Goal: Transaction & Acquisition: Purchase product/service

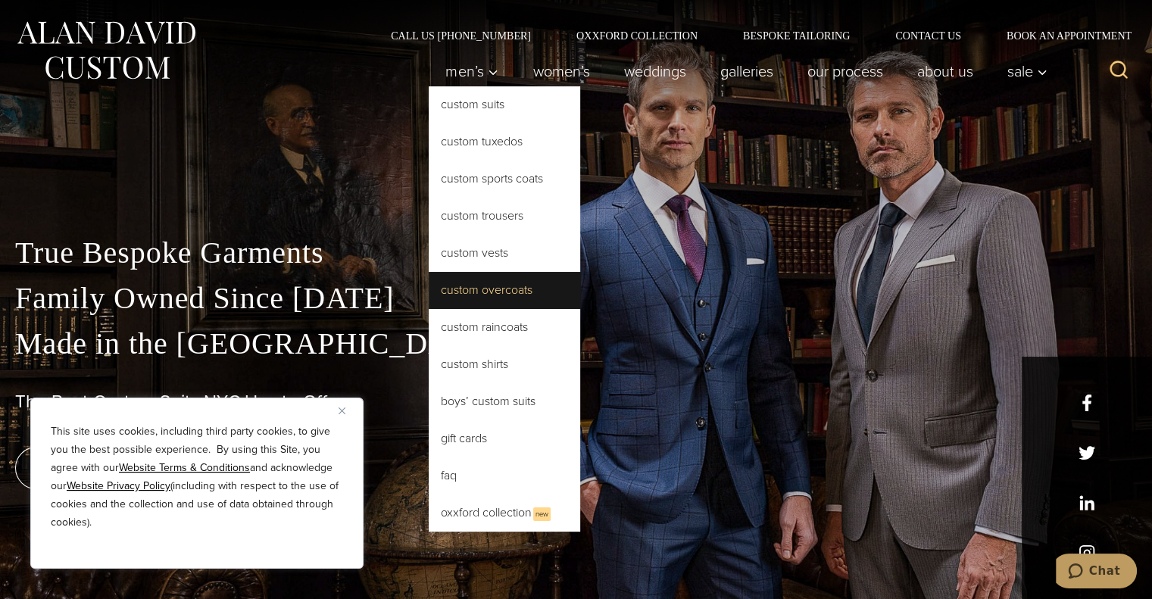
click at [468, 301] on link "Custom Overcoats" at bounding box center [504, 290] width 151 height 36
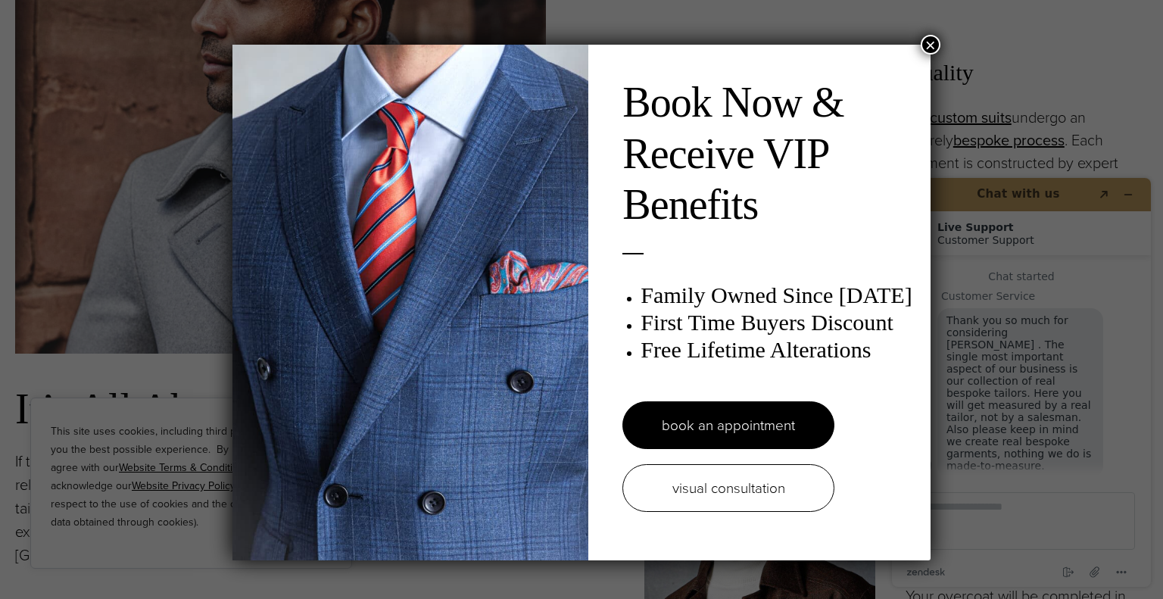
click at [928, 47] on button "×" at bounding box center [931, 45] width 20 height 20
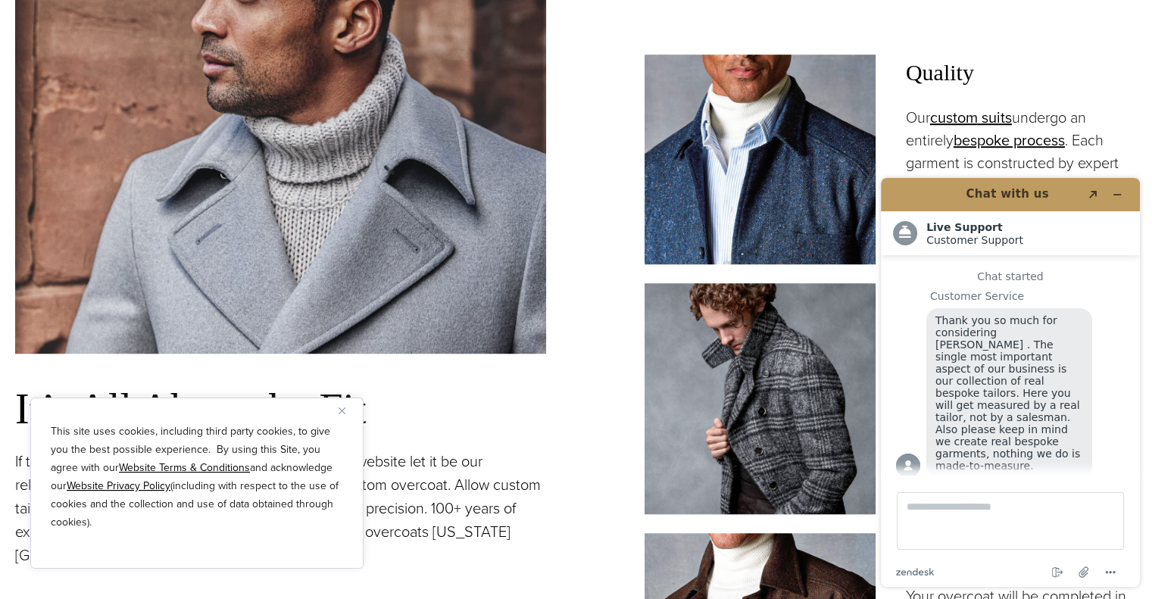
click at [769, 393] on img at bounding box center [760, 398] width 231 height 231
click at [1116, 195] on icon "Minimize widget" at bounding box center [1117, 195] width 7 height 0
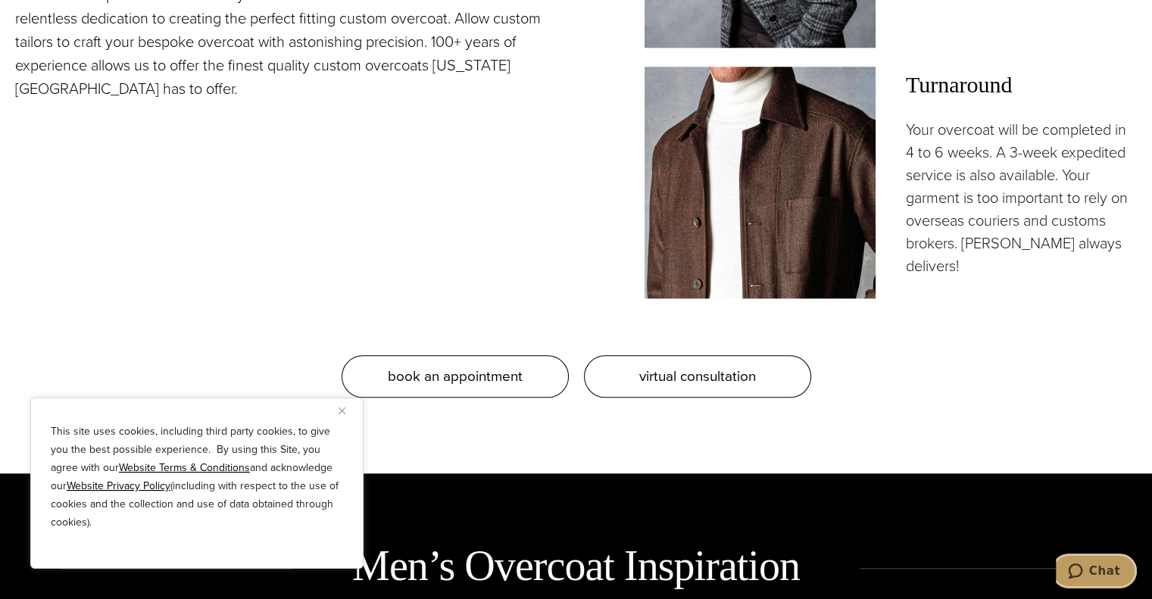
scroll to position [1545, 0]
